Goal: Navigation & Orientation: Find specific page/section

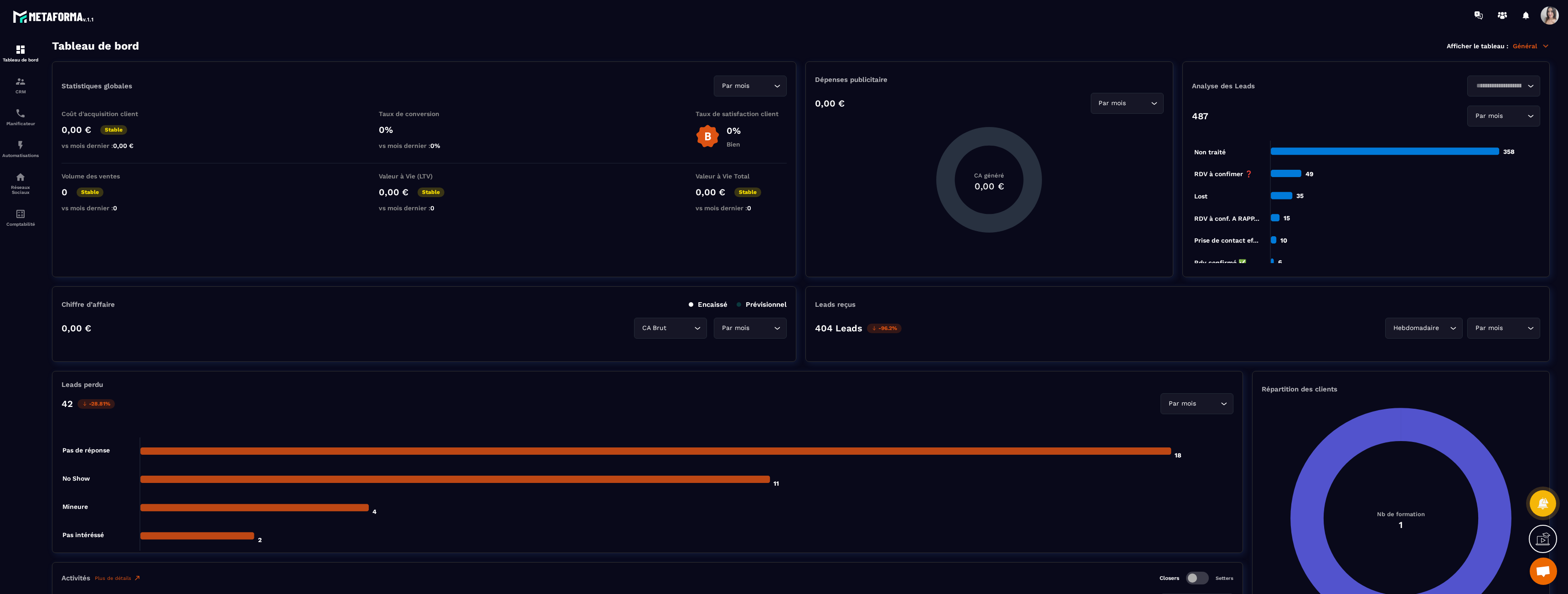
click at [1543, 574] on span "Ouvrir le chat" at bounding box center [1543, 572] width 15 height 13
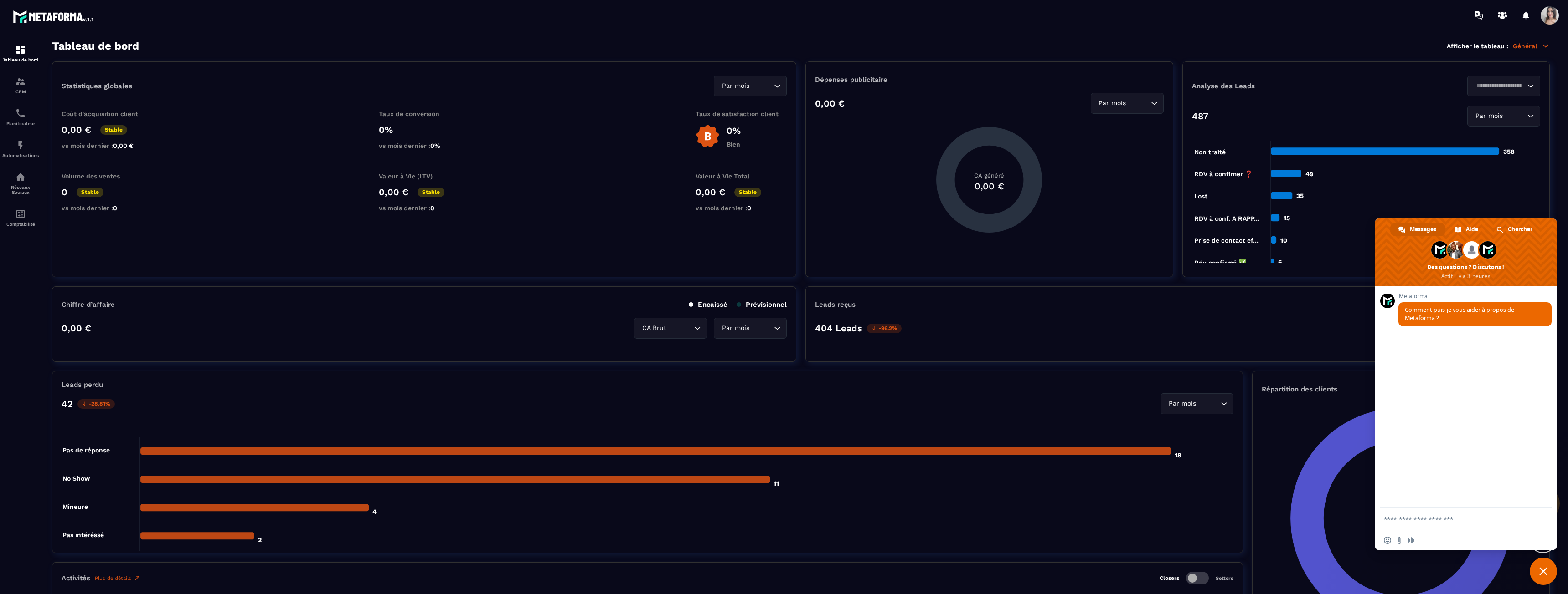
click at [1497, 577] on foreignobject at bounding box center [1401, 519] width 278 height 233
click at [1566, 255] on section "Tableau de bord CRM Planificateur Automatisations Réseaux Sociaux Comptabilité …" at bounding box center [784, 317] width 1568 height 573
click at [1557, 345] on div "Metaforma Comment puis-je vous aider à propos de Metaforma ?" at bounding box center [1466, 397] width 183 height 221
click at [1559, 347] on section "Tableau de bord CRM Planificateur Automatisations Réseaux Sociaux Comptabilité …" at bounding box center [784, 317] width 1568 height 573
click at [1559, 347] on section "Tableau de bord CRM Planificateur Automatisations Réseaux Sociaux Comptabilité …" at bounding box center [784, 317] width 1568 height 573
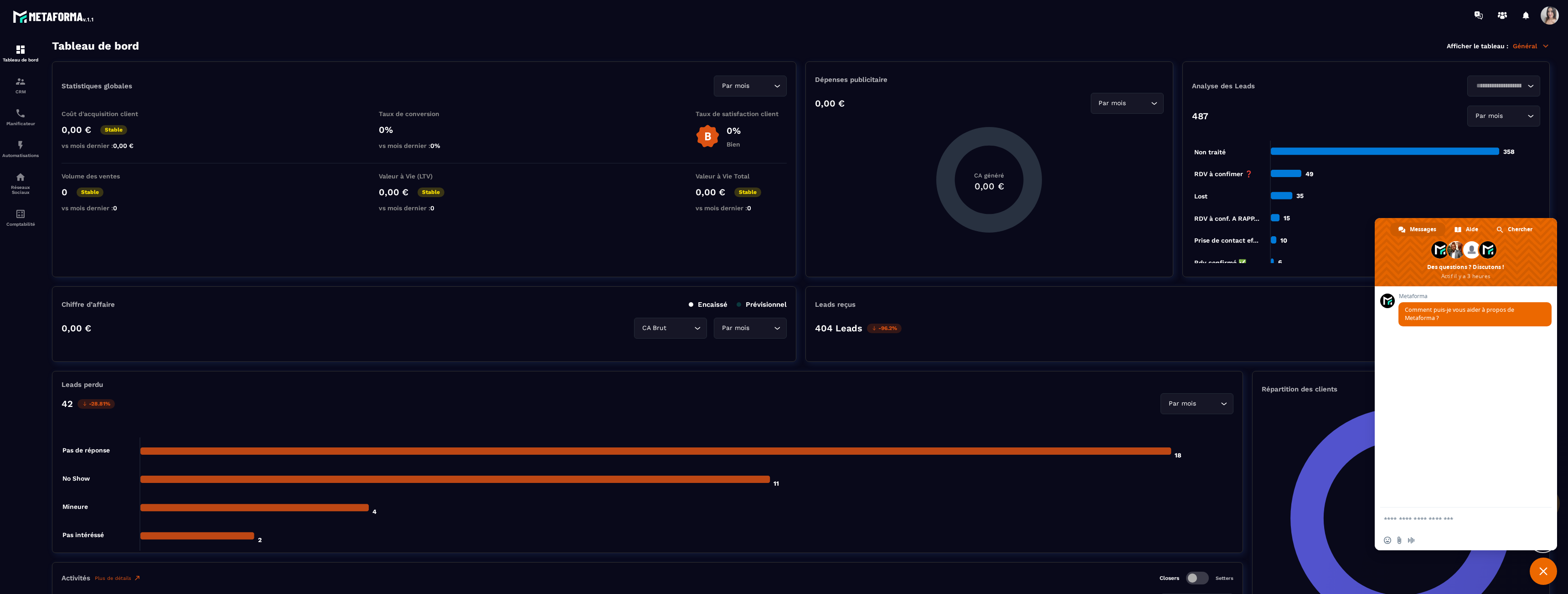
click at [1302, 352] on div "Leads reçus 404 Leads -96.2% Hebdomadaire Loading... Par mois Loading..." at bounding box center [1178, 325] width 744 height 76
click at [1521, 225] on span "Chercher" at bounding box center [1520, 230] width 25 height 14
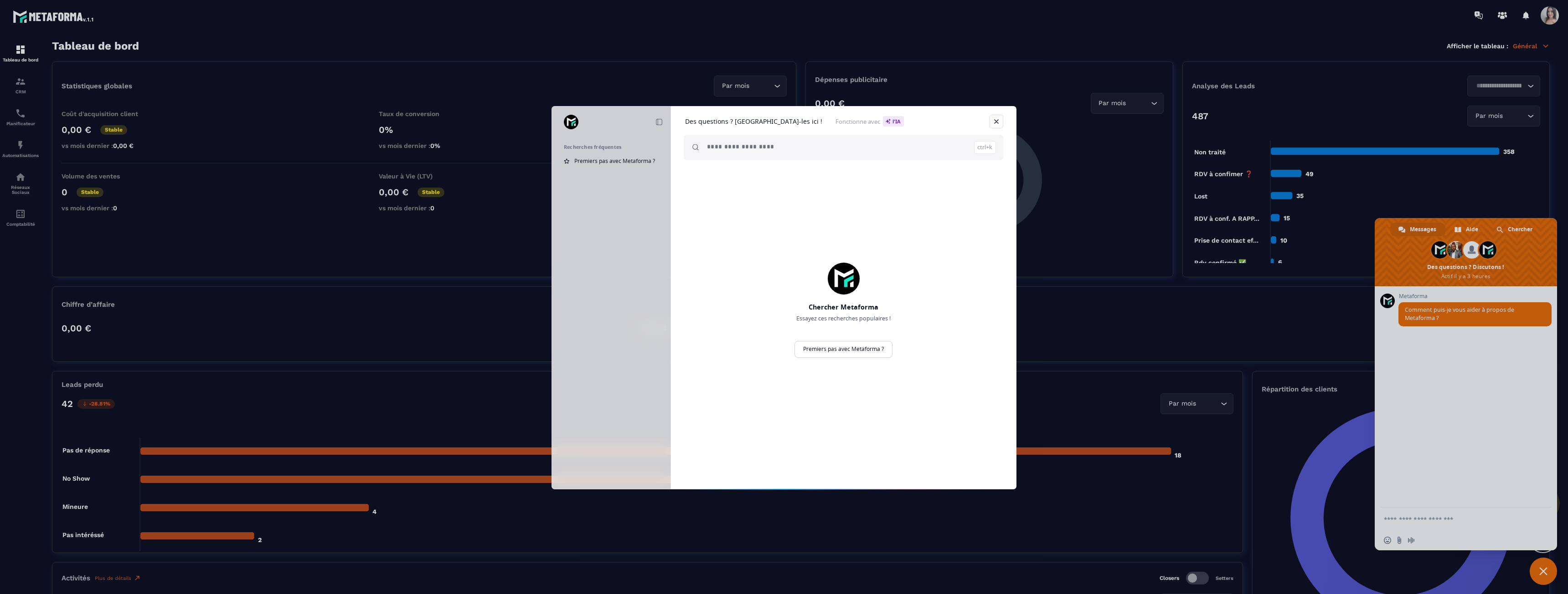
click at [998, 122] on link "Fermer" at bounding box center [997, 121] width 14 height 14
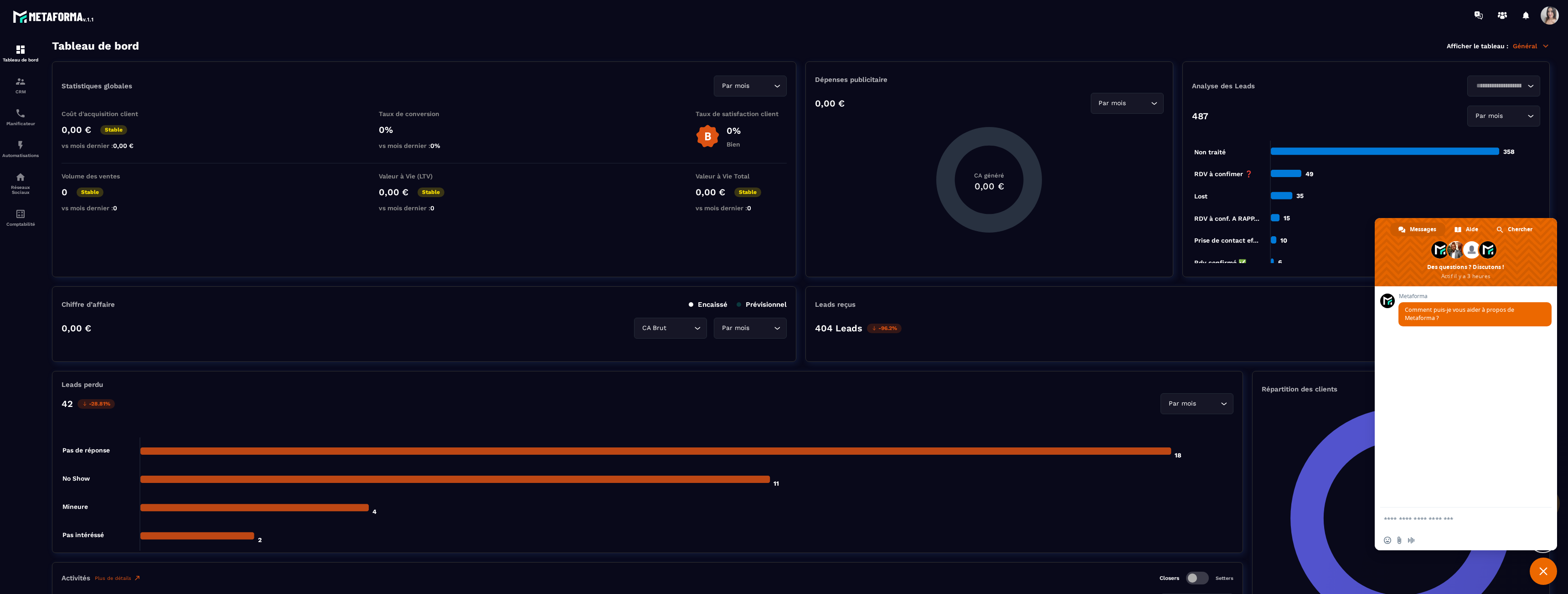
click at [1302, 454] on foreignobject at bounding box center [1401, 519] width 278 height 233
click at [1539, 574] on span "Fermer le chat" at bounding box center [1544, 572] width 28 height 28
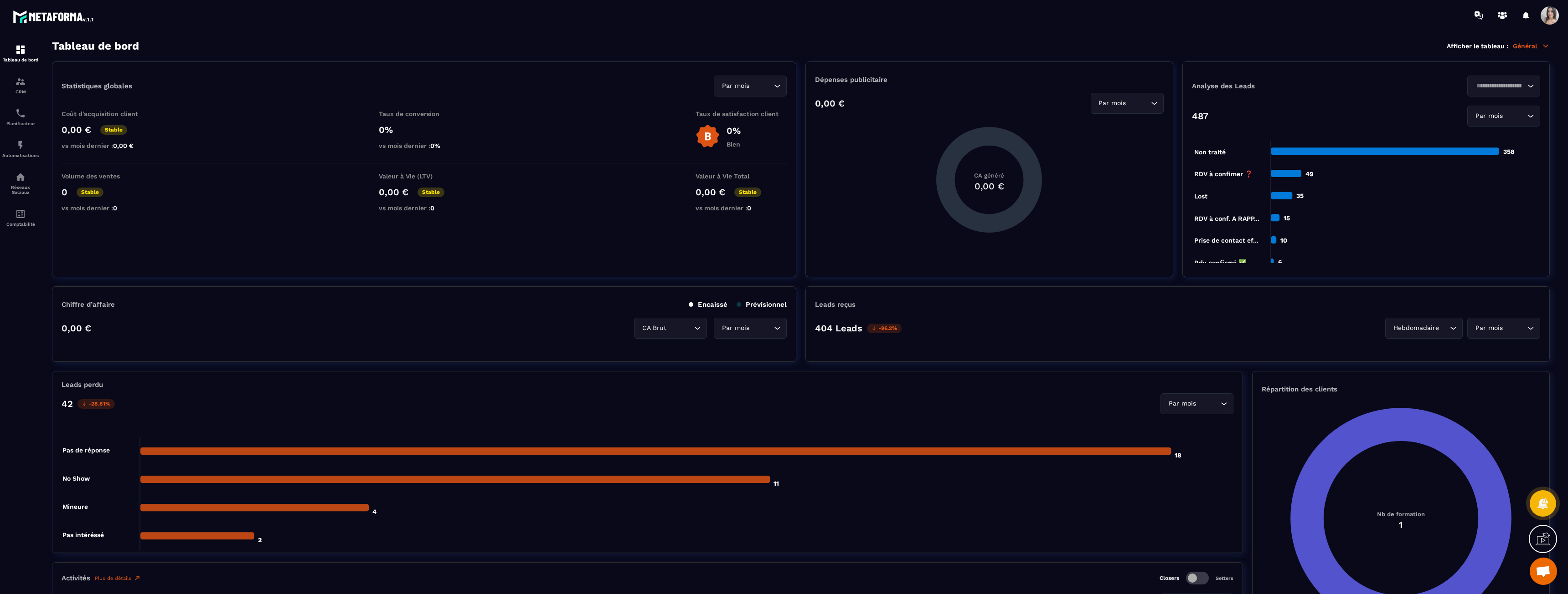
click at [1554, 19] on span at bounding box center [1549, 15] width 18 height 18
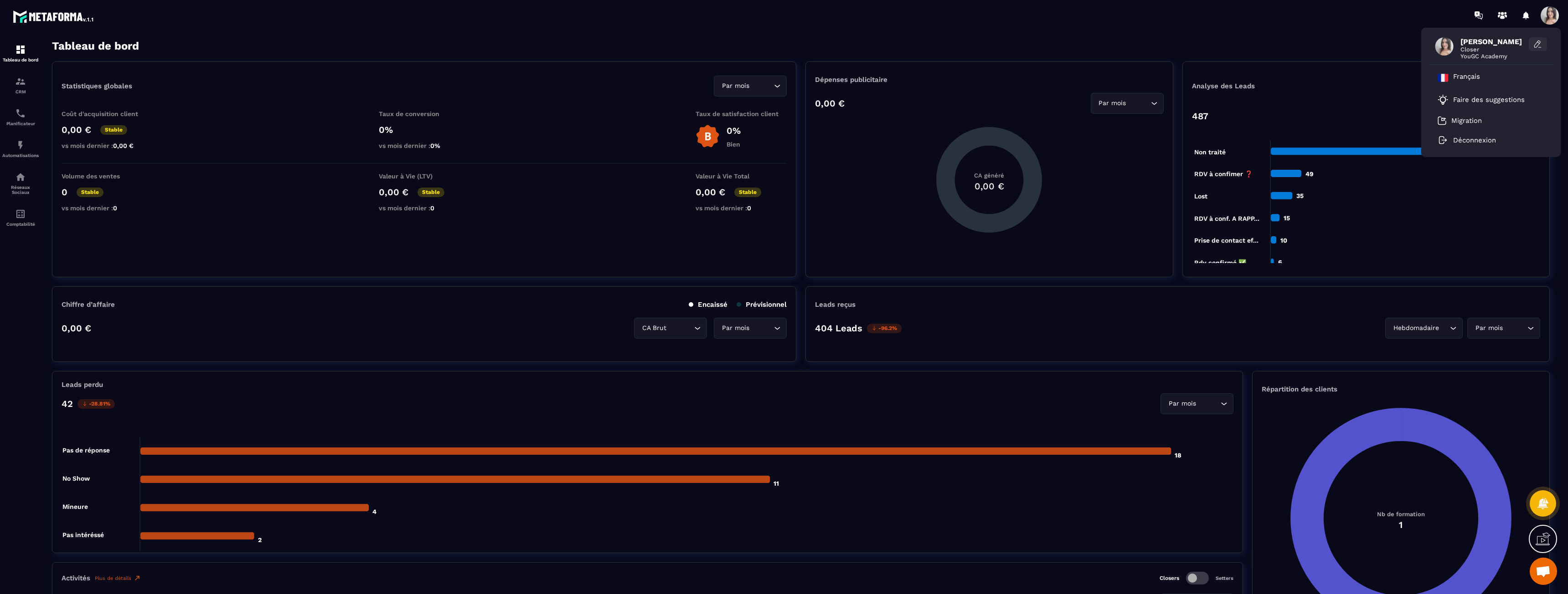
click at [1535, 45] on icon at bounding box center [1538, 44] width 9 height 9
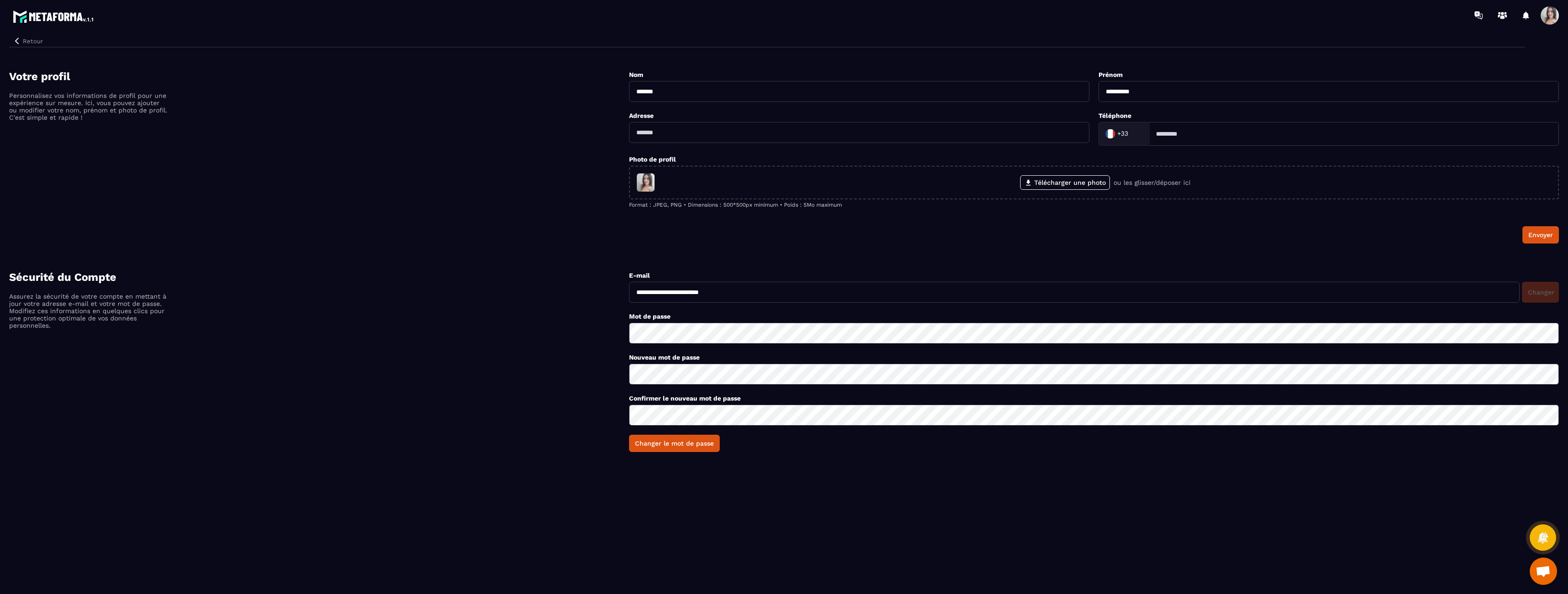
click at [16, 46] on div "Retour" at bounding box center [767, 39] width 1515 height 17
click at [17, 42] on icon "button" at bounding box center [16, 40] width 3 height 6
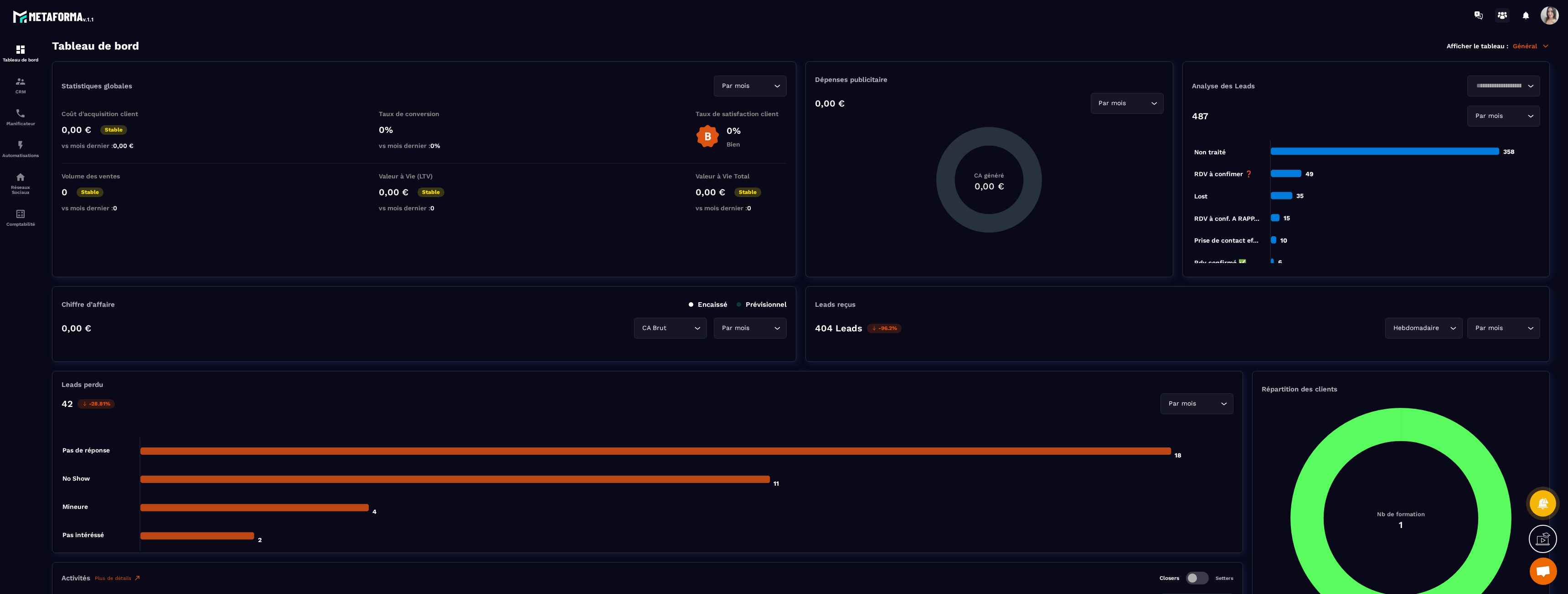
click at [1502, 19] on icon at bounding box center [1502, 17] width 4 height 3
